Goal: Task Accomplishment & Management: Manage account settings

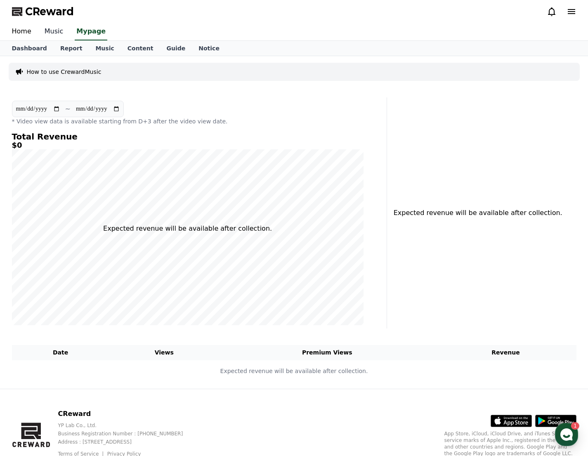
select select "**********"
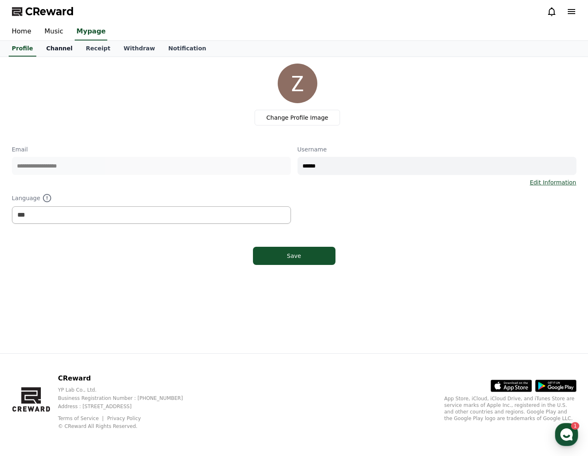
click at [45, 52] on link "Channel" at bounding box center [60, 49] width 40 height 16
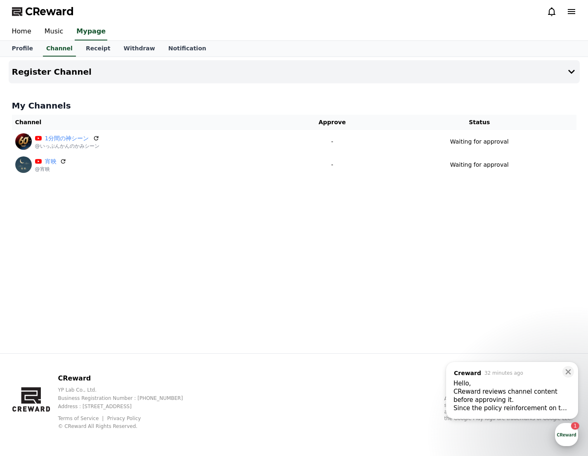
click at [567, 432] on div "button" at bounding box center [566, 434] width 23 height 23
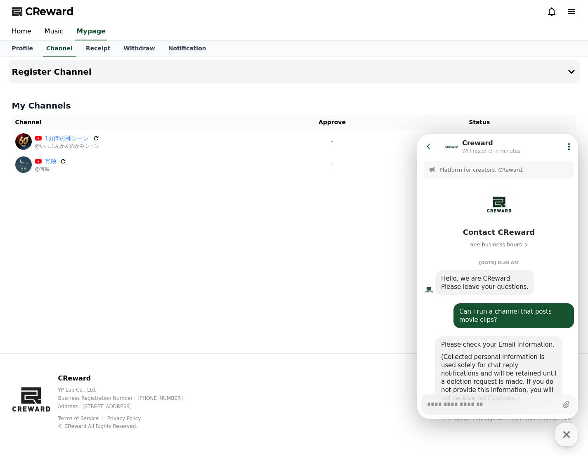
scroll to position [494, 0]
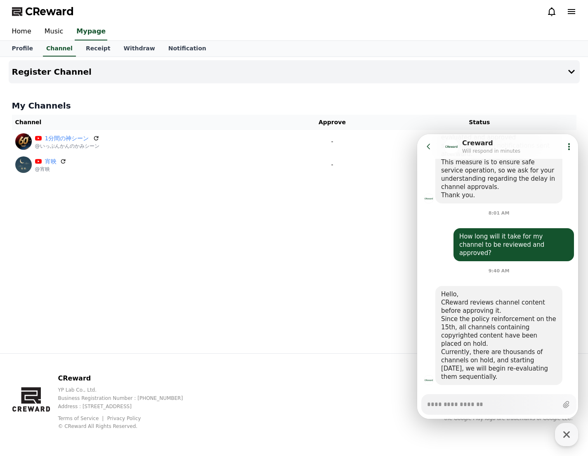
type textarea "*"
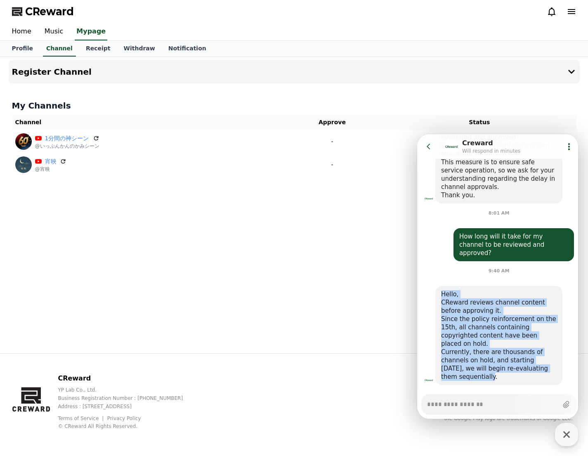
drag, startPoint x: 488, startPoint y: 360, endPoint x: 439, endPoint y: 281, distance: 93.2
click at [439, 286] on div "Hello, CReward reviews channel content before approving it. Since the policy re…" at bounding box center [498, 335] width 127 height 99
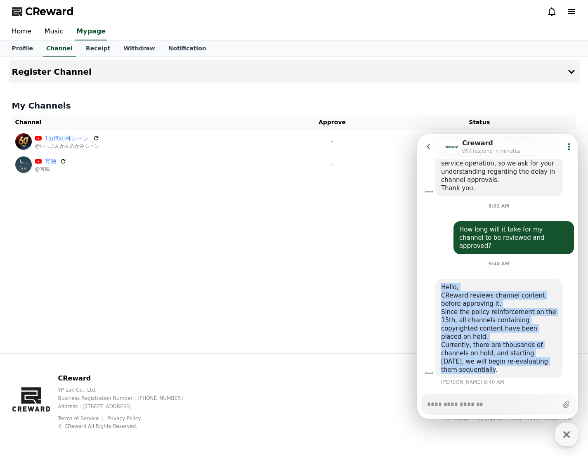
scroll to position [501, 0]
click at [480, 353] on div "Currently, there are thousands of channels on hold, and starting [DATE], we wil…" at bounding box center [499, 357] width 116 height 33
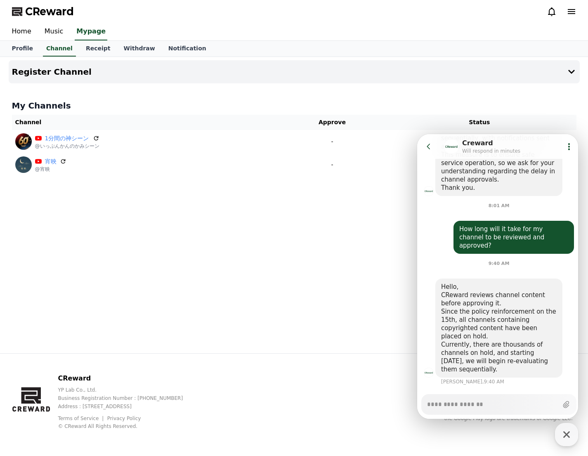
scroll to position [494, 0]
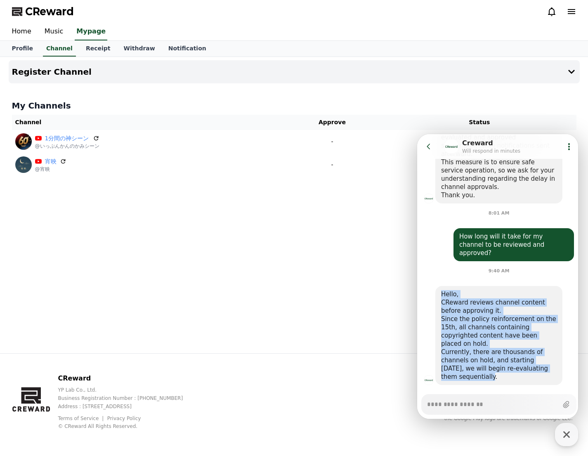
drag, startPoint x: 483, startPoint y: 359, endPoint x: 635, endPoint y: 506, distance: 211.3
click at [438, 286] on div "Hello, CReward reviews channel content before approving it. Since the policy re…" at bounding box center [498, 335] width 127 height 99
copy div "Hello, CReward reviews channel content before approving it. Since the policy re…"
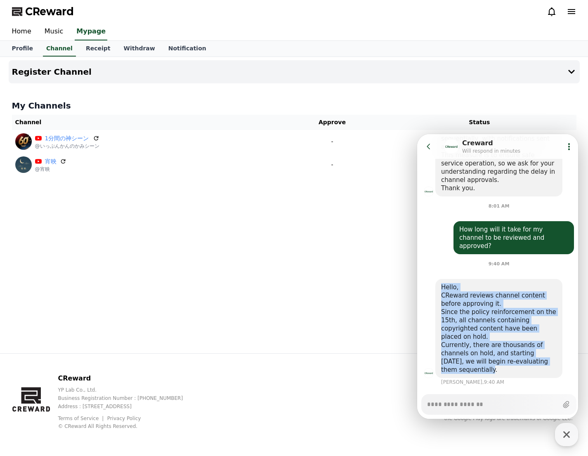
scroll to position [501, 0]
